Goal: Information Seeking & Learning: Learn about a topic

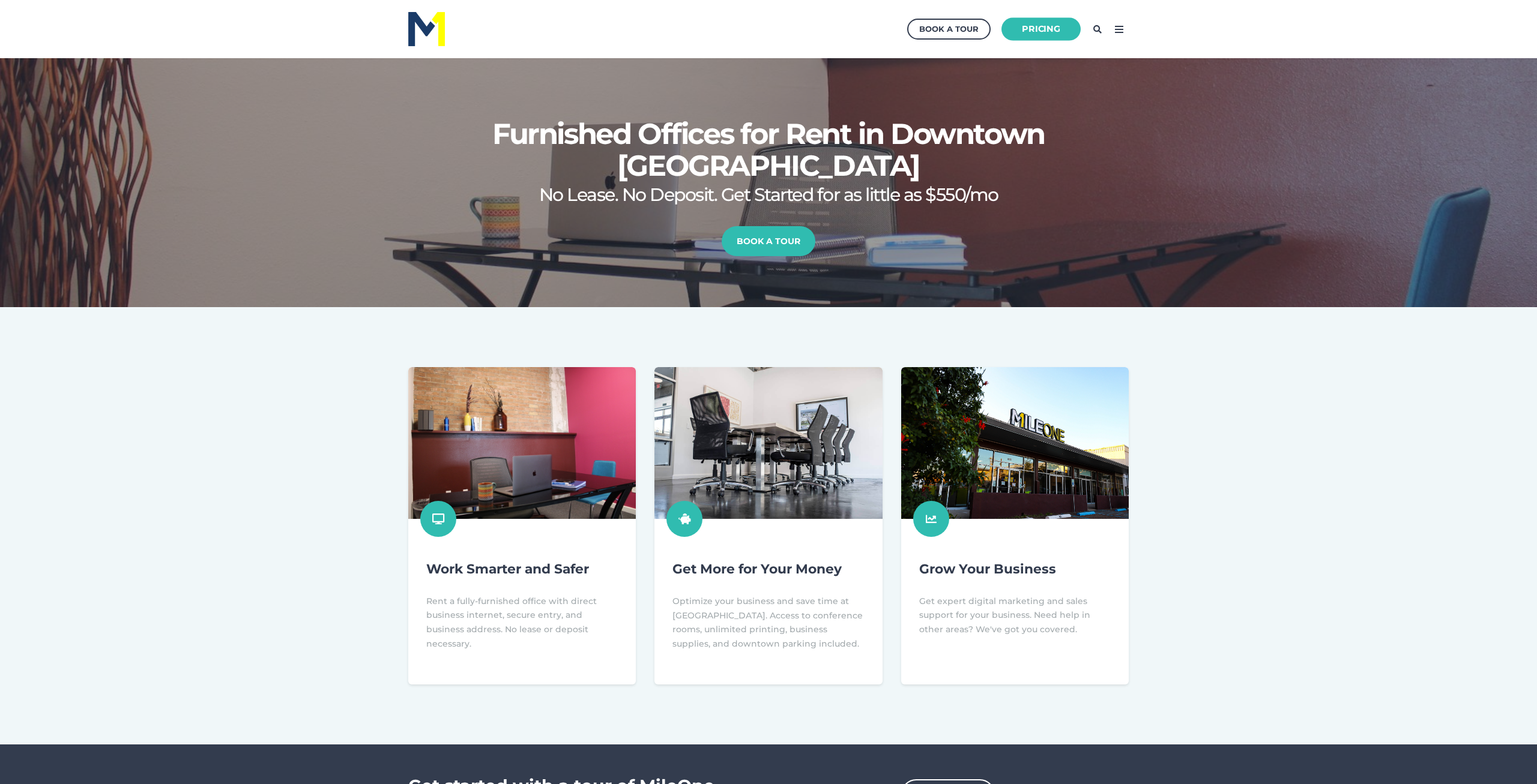
click at [1047, 29] on link "Pricing" at bounding box center [1041, 29] width 79 height 23
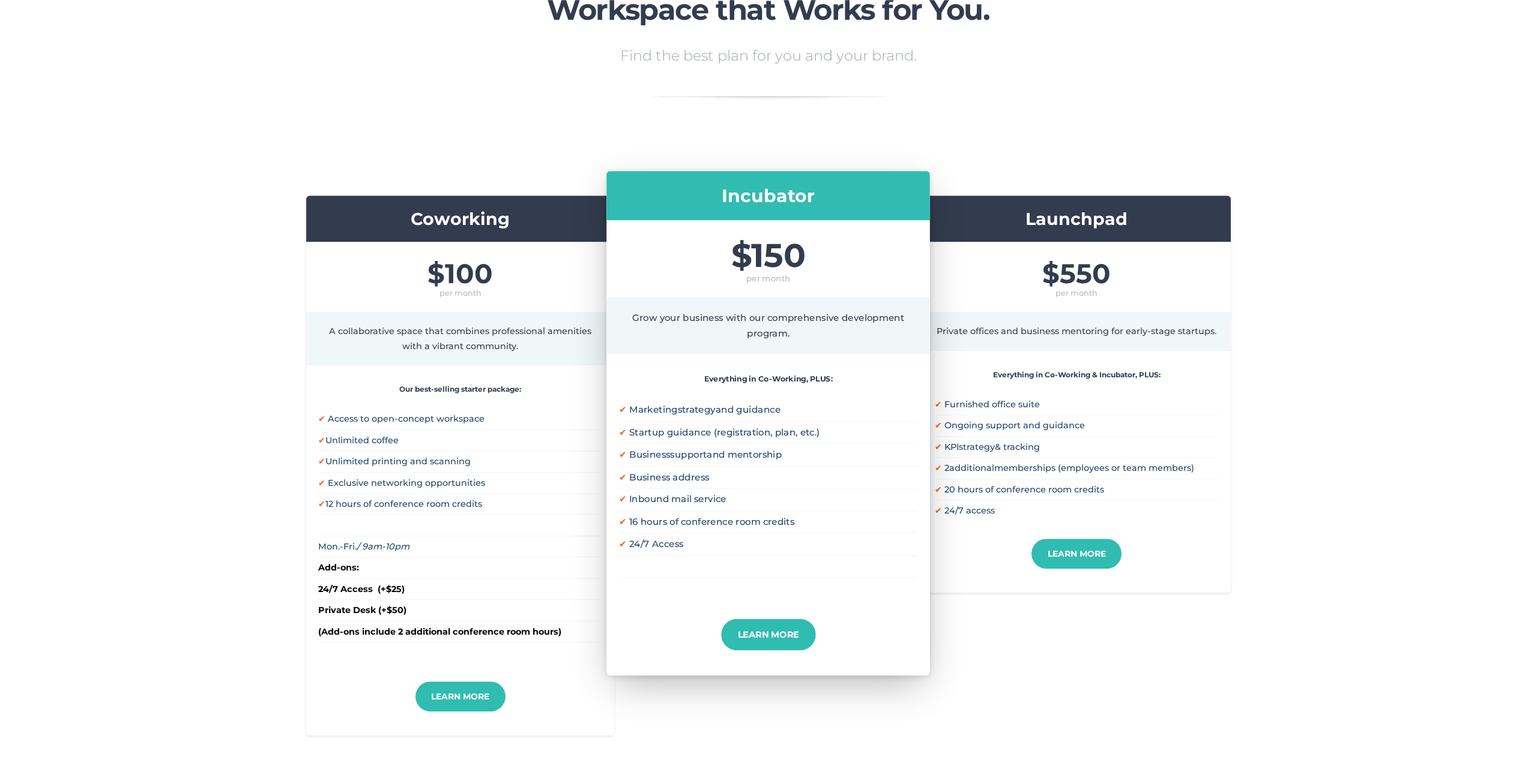
scroll to position [123, 0]
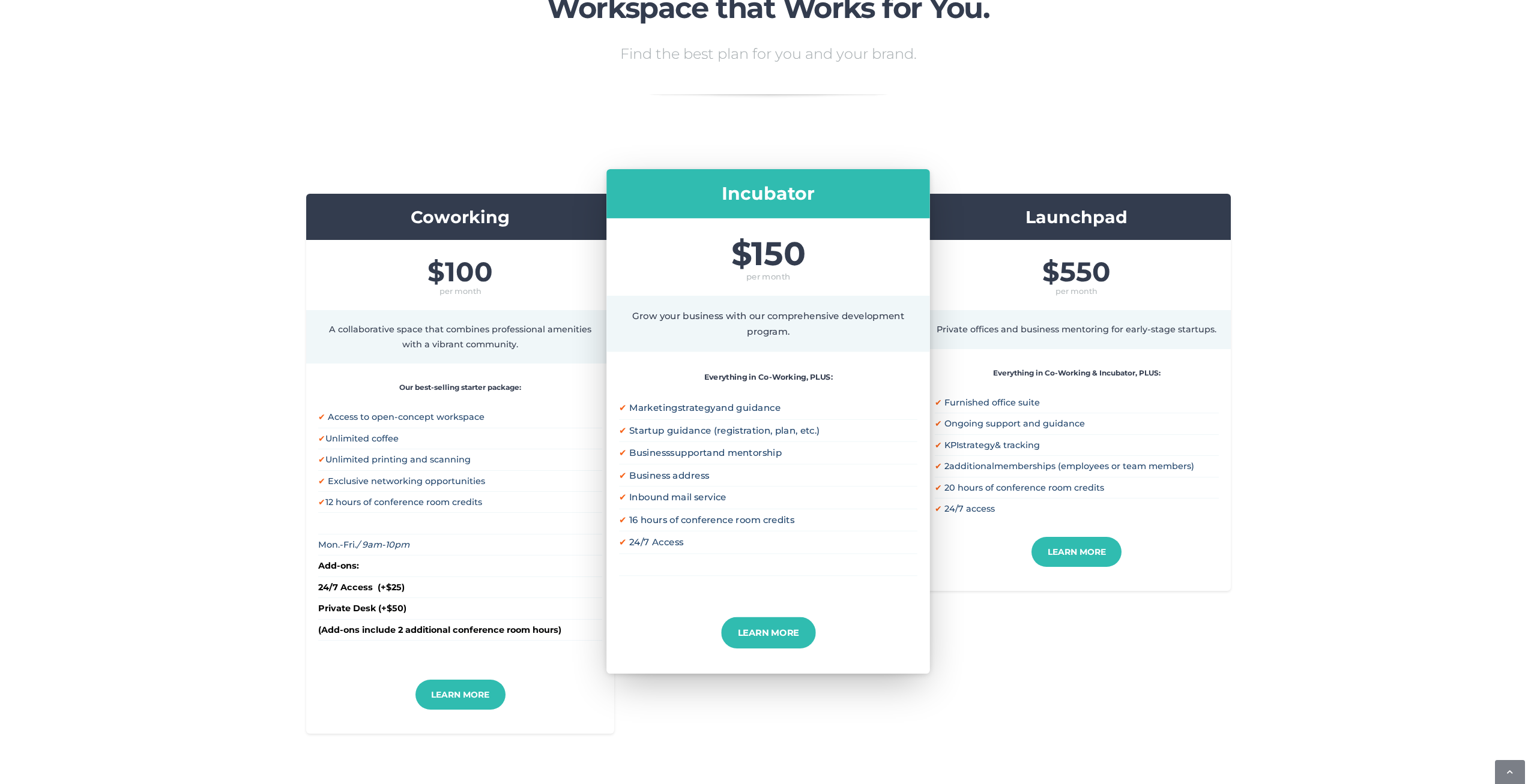
click at [216, 502] on div "Coworking $100 per month A collaborative space that combines professional ameni…" at bounding box center [768, 464] width 1537 height 540
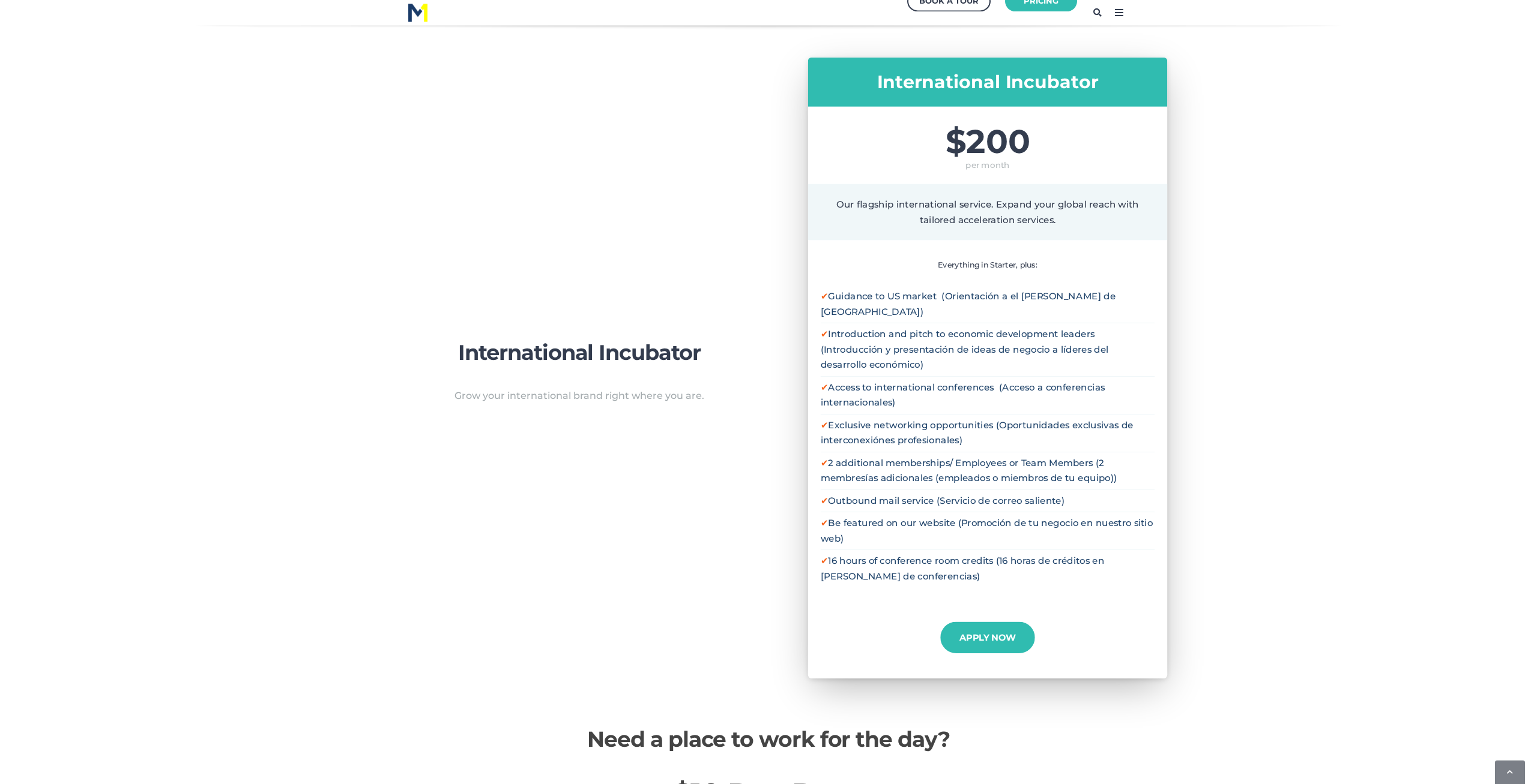
scroll to position [0, 0]
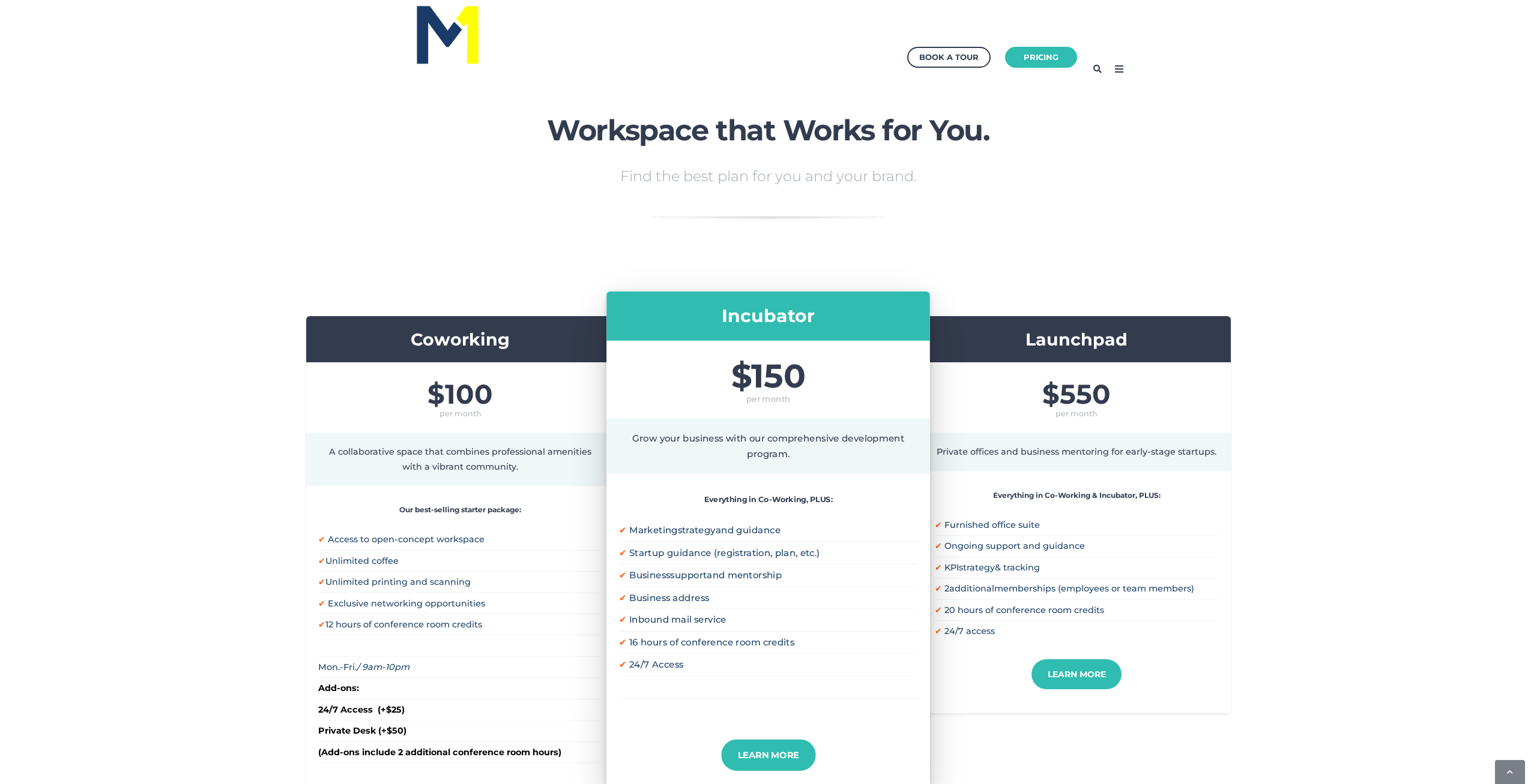
drag, startPoint x: 364, startPoint y: 674, endPoint x: 358, endPoint y: 432, distance: 242.1
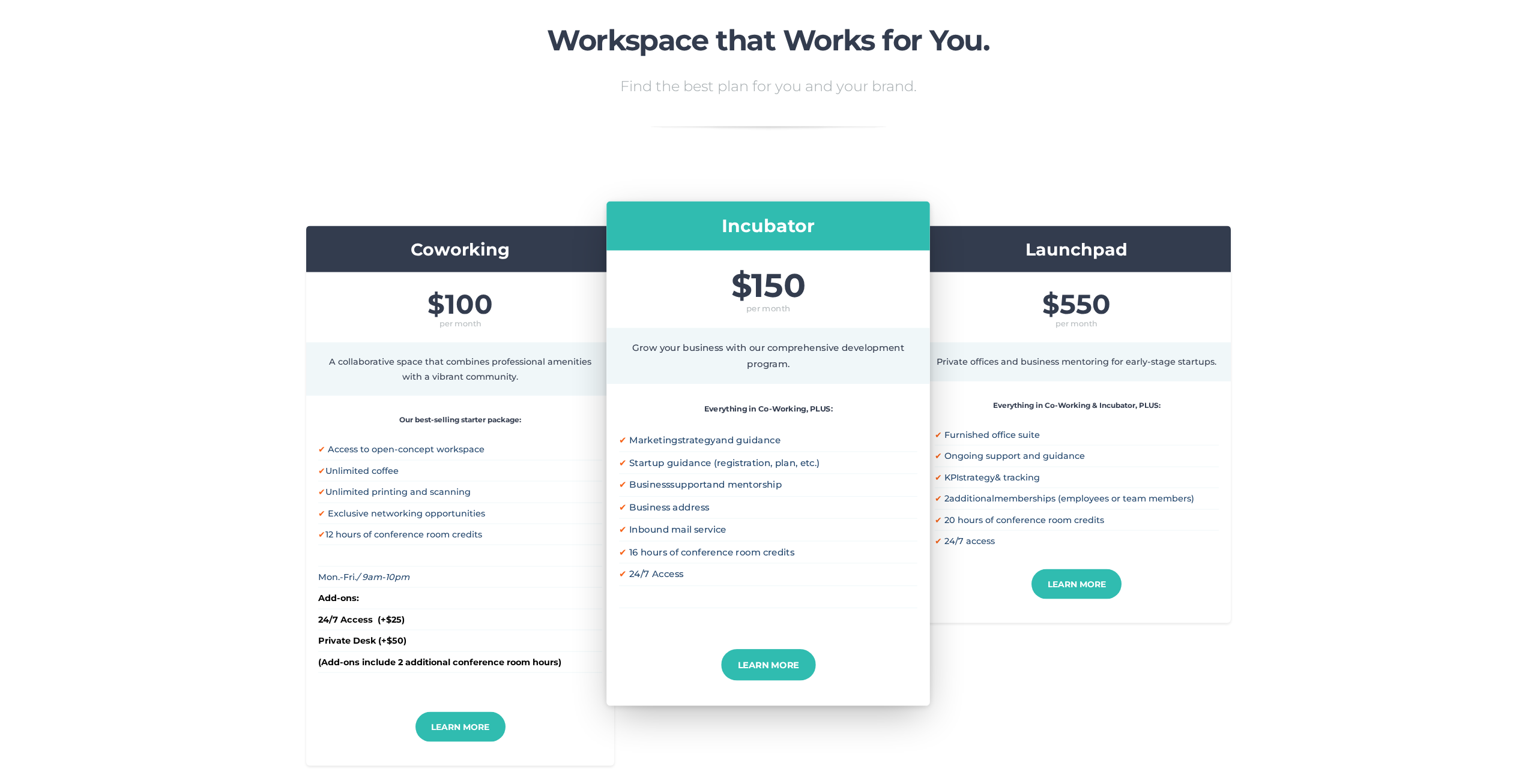
scroll to position [123, 0]
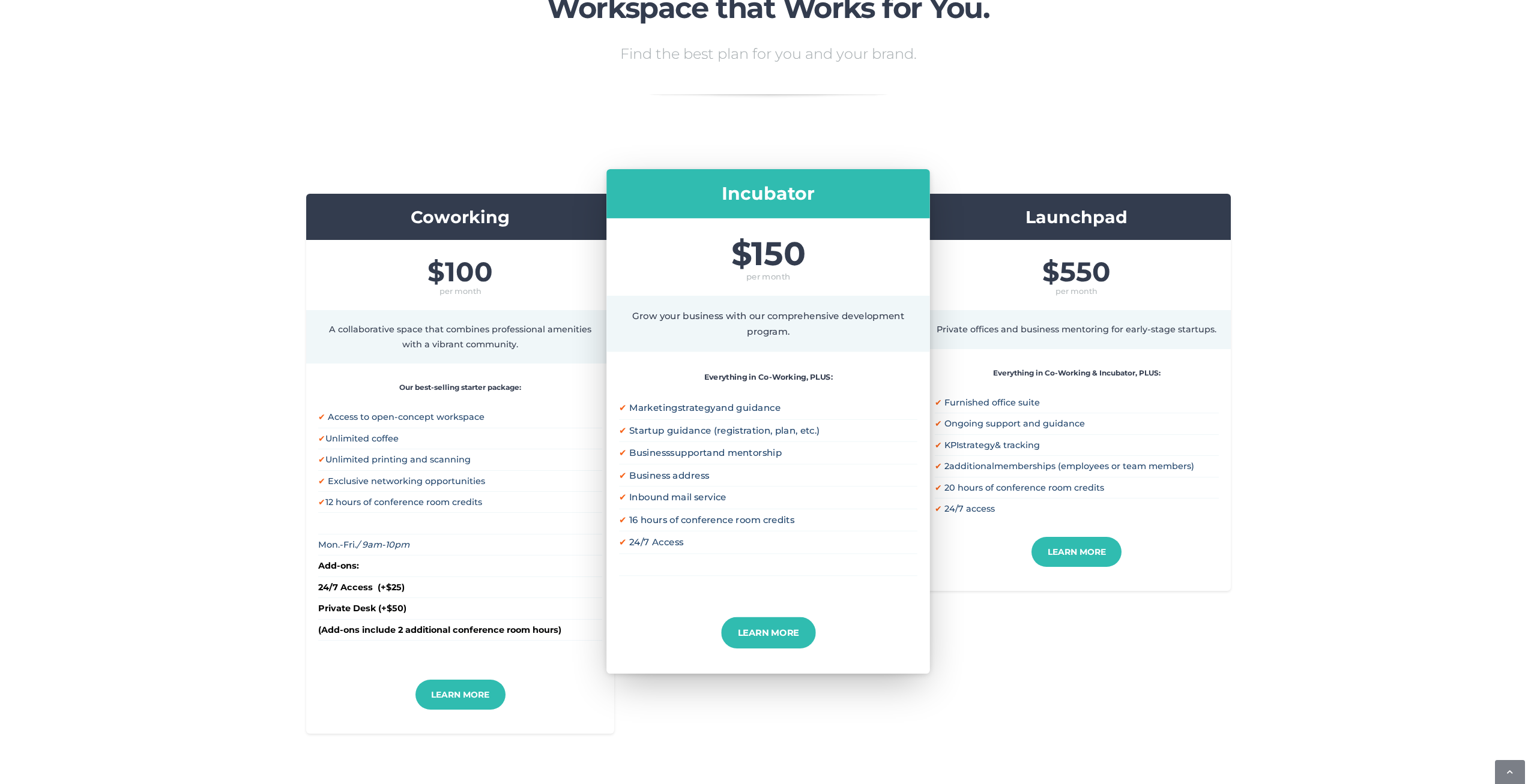
click at [1102, 659] on div "Coworking $100 per month A collaborative space that combines professional ameni…" at bounding box center [769, 464] width 925 height 540
click at [1056, 442] on li "✔ KPI strategy & tracking" at bounding box center [1077, 445] width 284 height 21
click at [1088, 547] on link "Learn More" at bounding box center [1077, 552] width 99 height 33
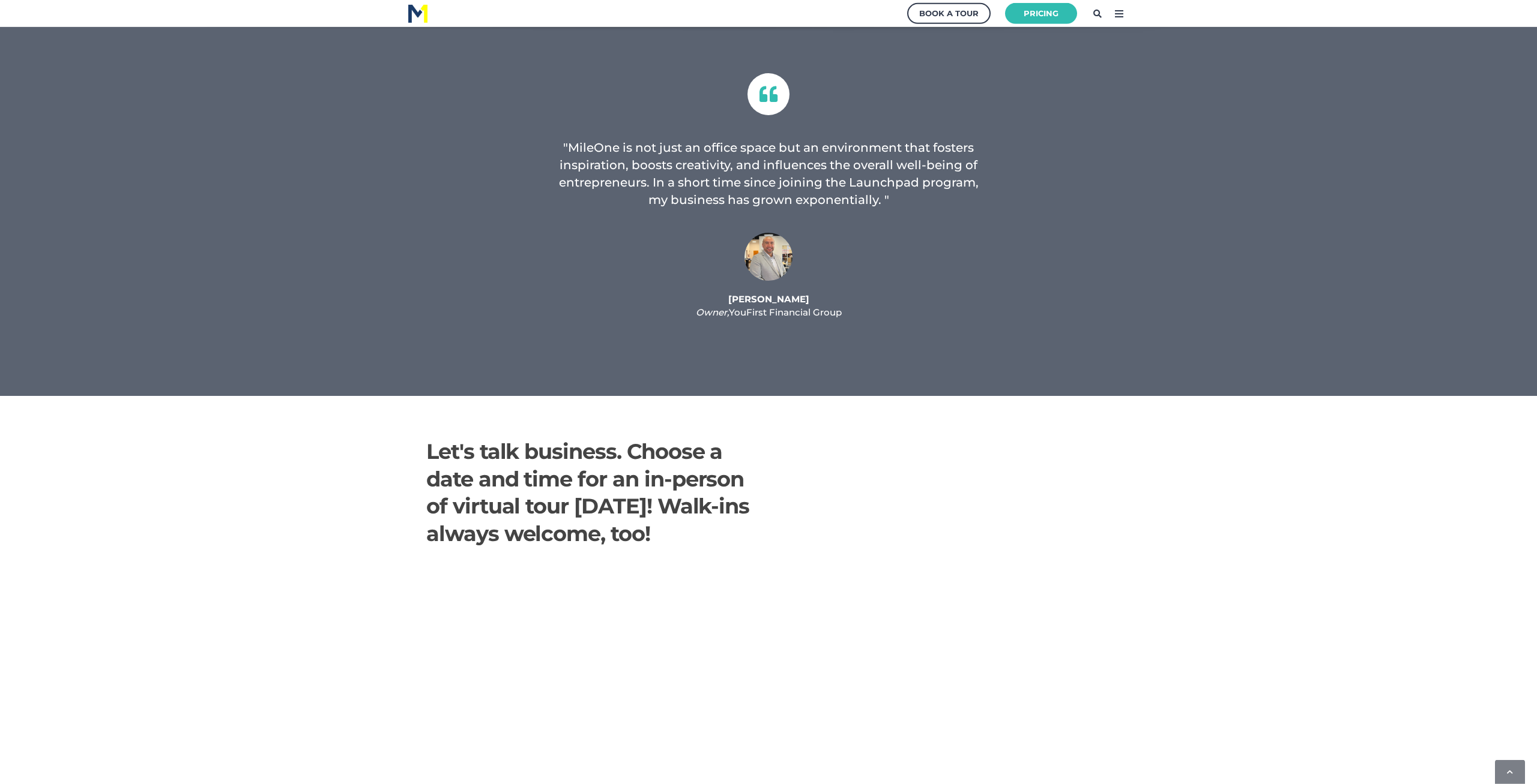
scroll to position [1408, 0]
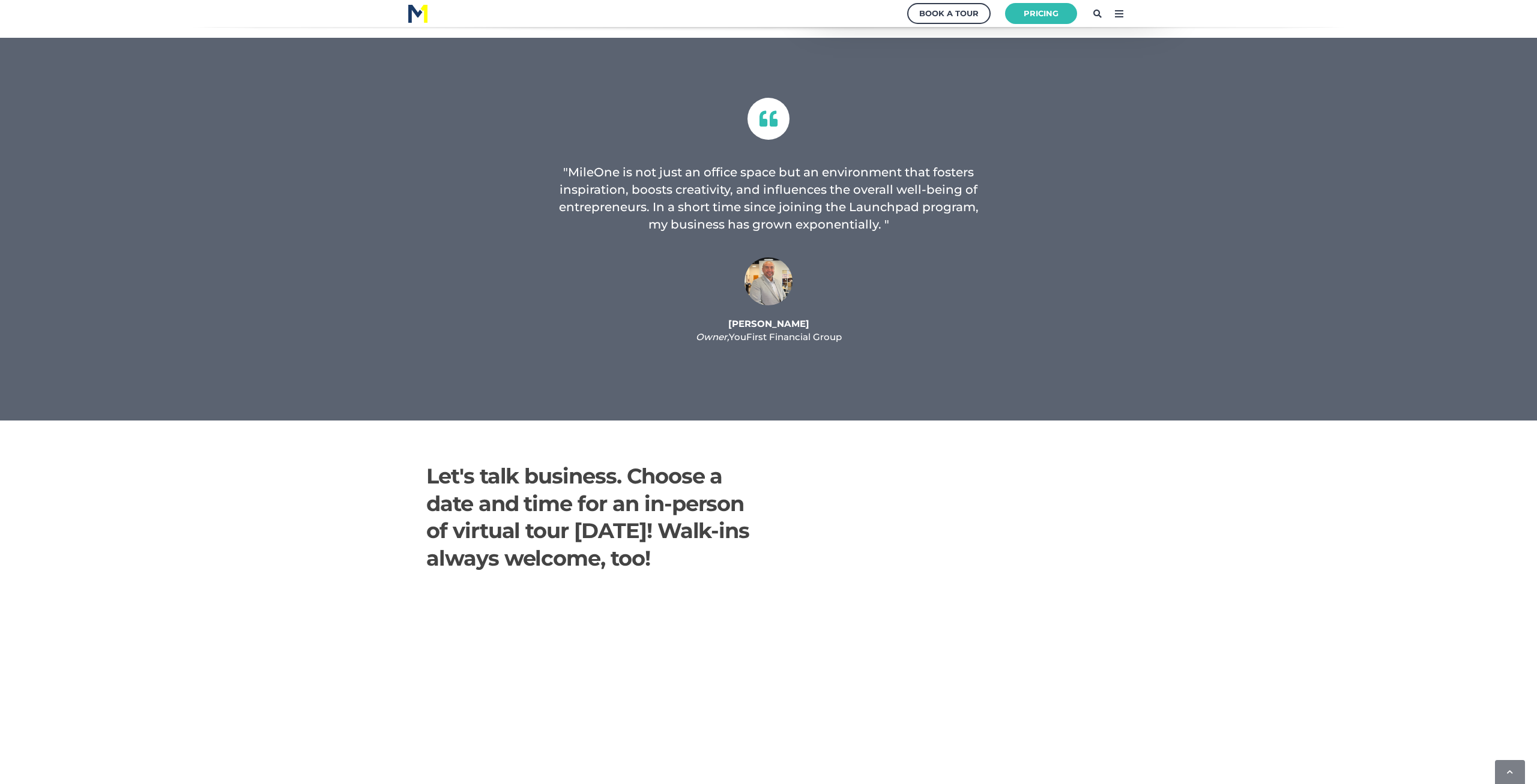
click at [758, 285] on img at bounding box center [768, 282] width 48 height 48
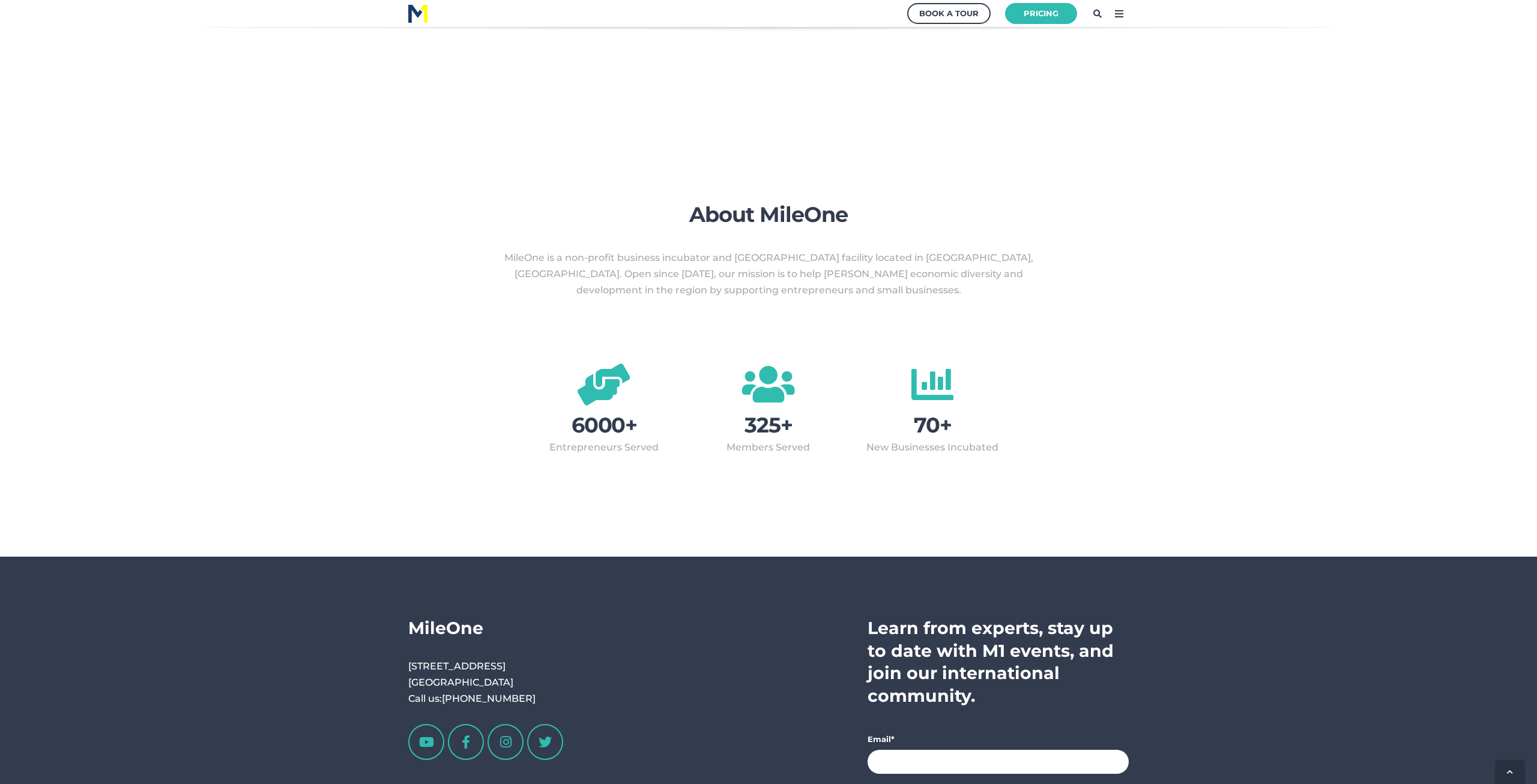
scroll to position [2335, 0]
